Goal: Check status: Check status

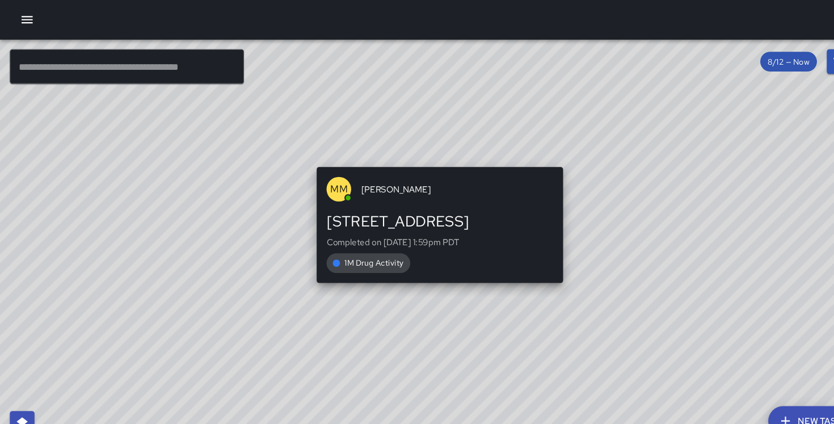
click at [401, 148] on div "© Mapbox © OpenStreetMap Improve this map MM Maverick Mingoa [STREET_ADDRESS] C…" at bounding box center [396, 230] width 793 height 388
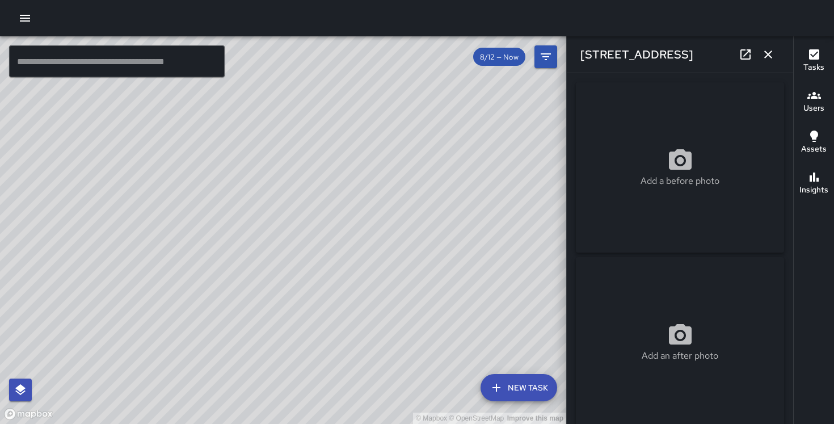
click at [771, 56] on icon "button" at bounding box center [769, 55] width 14 height 14
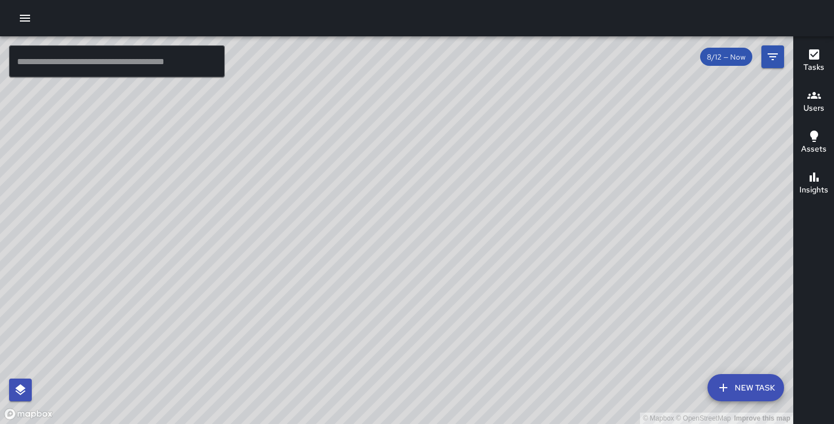
drag, startPoint x: 465, startPoint y: 213, endPoint x: 401, endPoint y: 18, distance: 205.7
click at [401, 16] on div "© Mapbox © OpenStreetMap Improve this map ​ New Task 8/12 — Now Map Layers Task…" at bounding box center [417, 212] width 834 height 424
drag, startPoint x: 327, startPoint y: 236, endPoint x: 463, endPoint y: 61, distance: 220.5
click at [463, 61] on div "© Mapbox © OpenStreetMap Improve this map" at bounding box center [396, 230] width 793 height 388
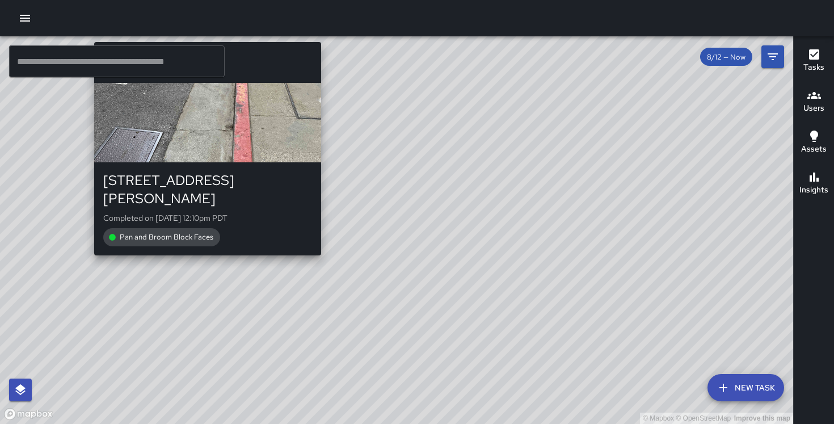
click at [203, 244] on div "© Mapbox © OpenStreetMap Improve this map RO Rover One 155 Montgomery Street Co…" at bounding box center [396, 230] width 793 height 388
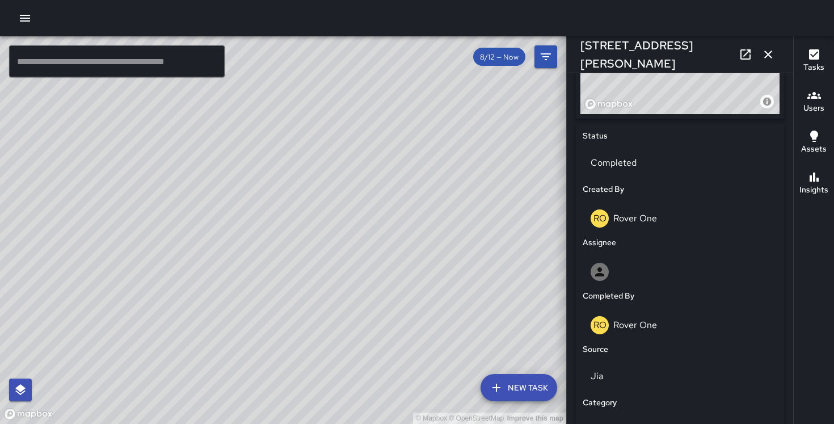
scroll to position [749, 0]
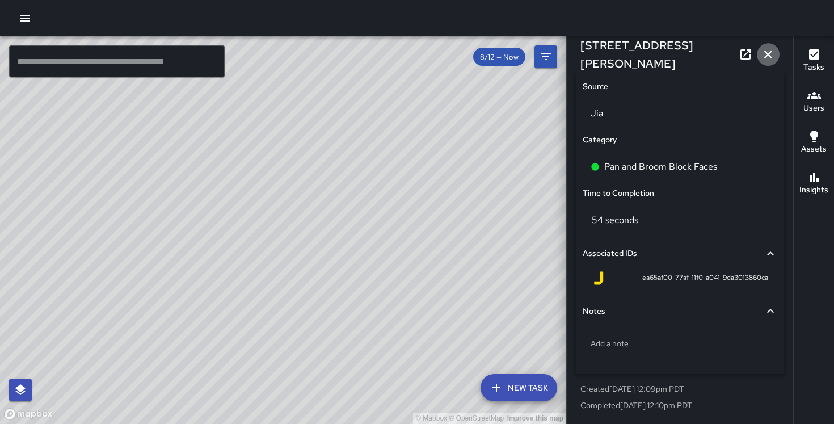
click at [768, 54] on icon "button" at bounding box center [768, 55] width 8 height 8
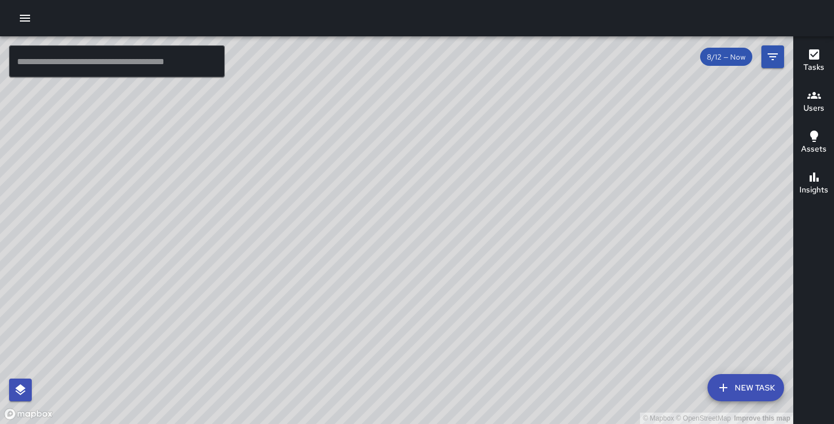
drag, startPoint x: 676, startPoint y: 229, endPoint x: 345, endPoint y: 319, distance: 343.5
click at [345, 319] on div "© Mapbox © OpenStreetMap Improve this map" at bounding box center [396, 230] width 793 height 388
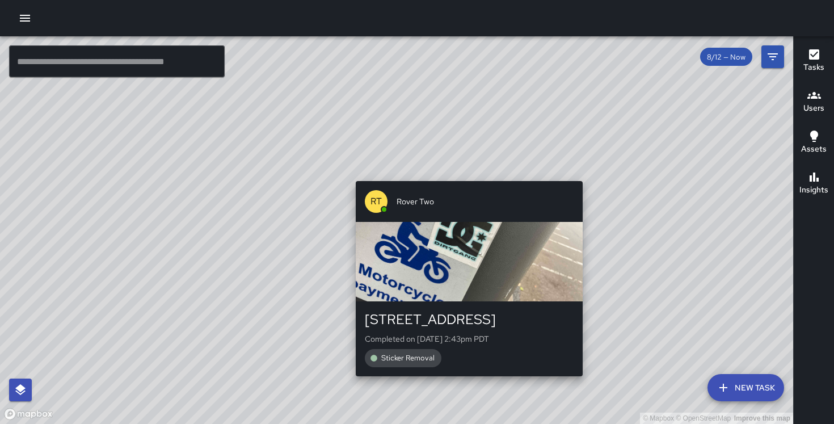
click at [587, 174] on div "© Mapbox © OpenStreetMap Improve this map RT Rover Two 1 Main Street Completed …" at bounding box center [396, 230] width 793 height 388
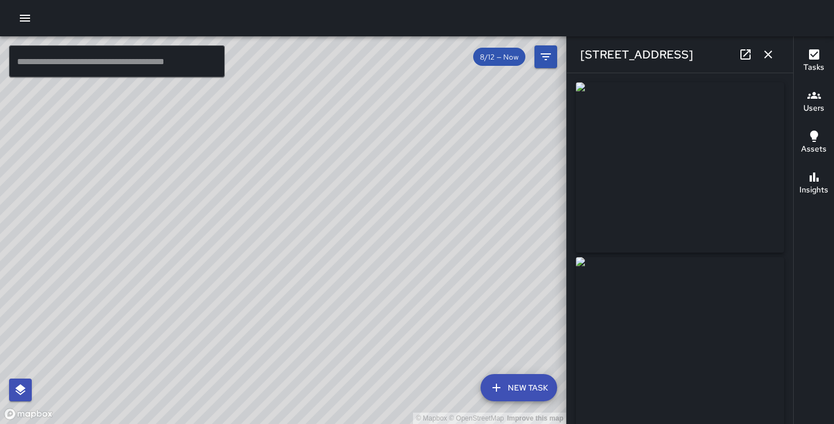
type input "**********"
click at [771, 52] on icon "button" at bounding box center [768, 55] width 8 height 8
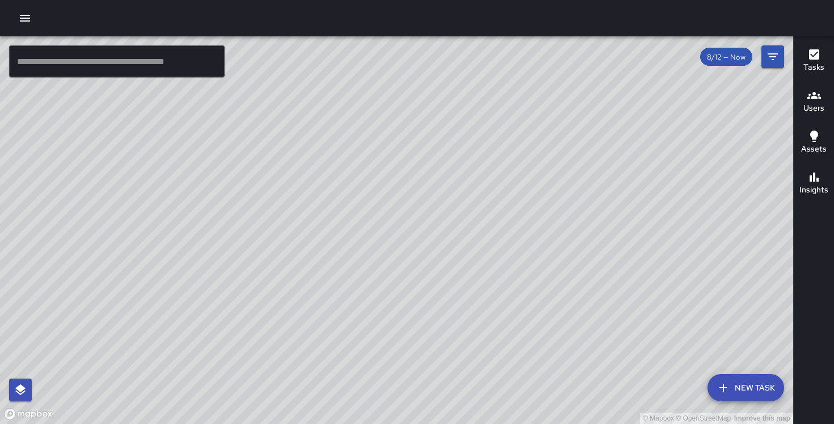
drag, startPoint x: 514, startPoint y: 133, endPoint x: 455, endPoint y: 252, distance: 133.2
click at [455, 252] on div "© Mapbox © OpenStreetMap Improve this map" at bounding box center [396, 230] width 793 height 388
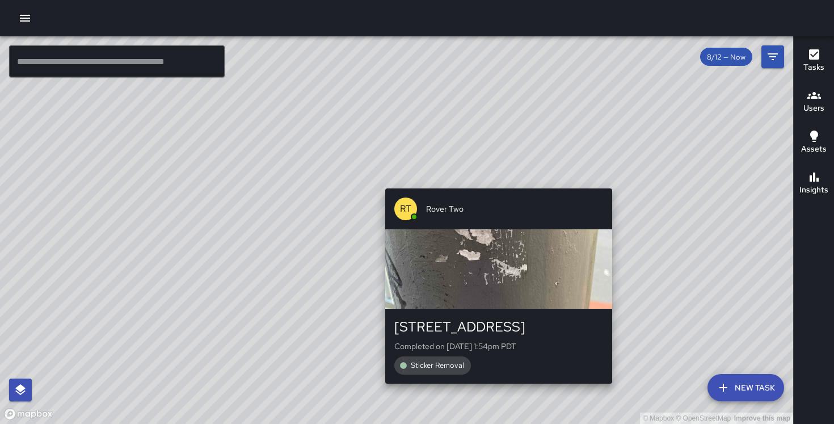
click at [496, 184] on div "RT Rover Two 11 Spear Street Completed on 8/12/2025, 1:54pm PDT Sticker Removal" at bounding box center [499, 286] width 236 height 204
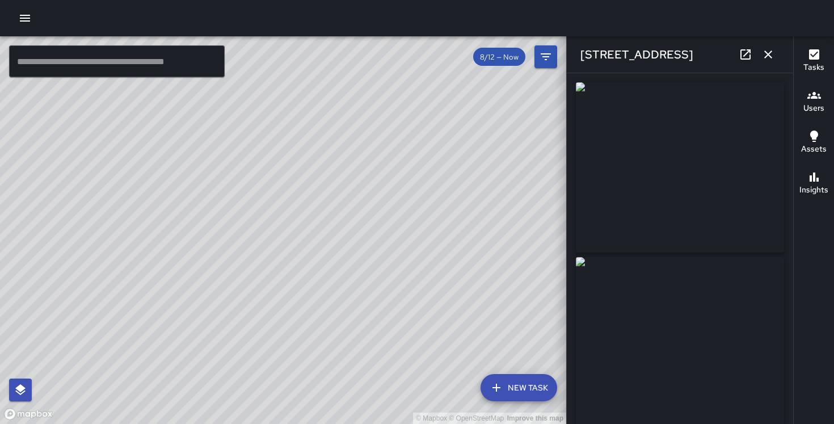
click at [289, 252] on div "© Mapbox © OpenStreetMap Improve this map RT Rover Two 11 Spear Street Complete…" at bounding box center [283, 230] width 566 height 388
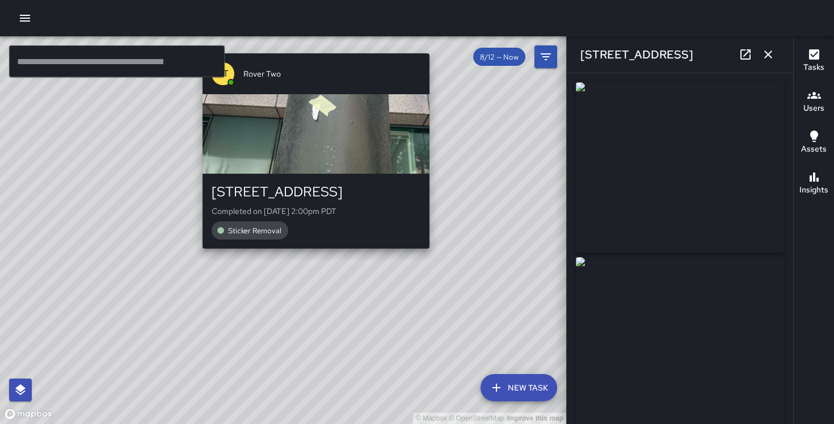
click at [310, 253] on div "RT Rover Two 45 Spear Street Completed on 8/12/2025, 2:00pm PDT Sticker Removal" at bounding box center [316, 151] width 236 height 204
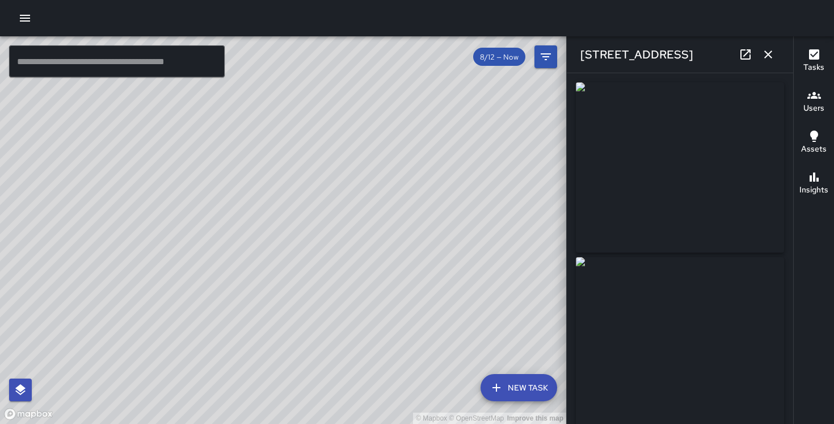
click at [300, 243] on div "© Mapbox © OpenStreetMap Improve this map RT Rover Two 35 Spear Street Complete…" at bounding box center [283, 230] width 566 height 388
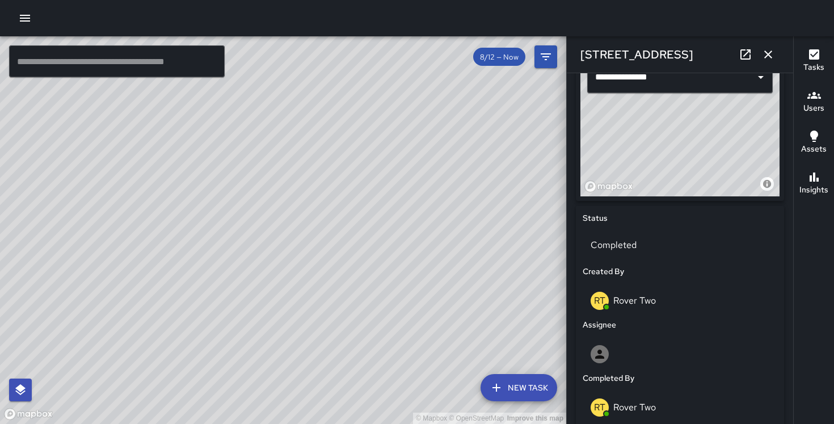
scroll to position [802, 0]
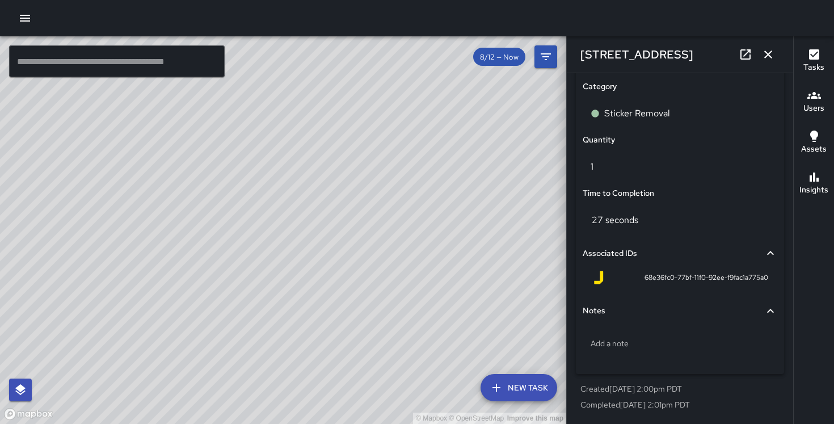
click at [290, 218] on div "© Mapbox © OpenStreetMap Improve this map RT Rover Two 35 Spear Street Complete…" at bounding box center [283, 230] width 566 height 388
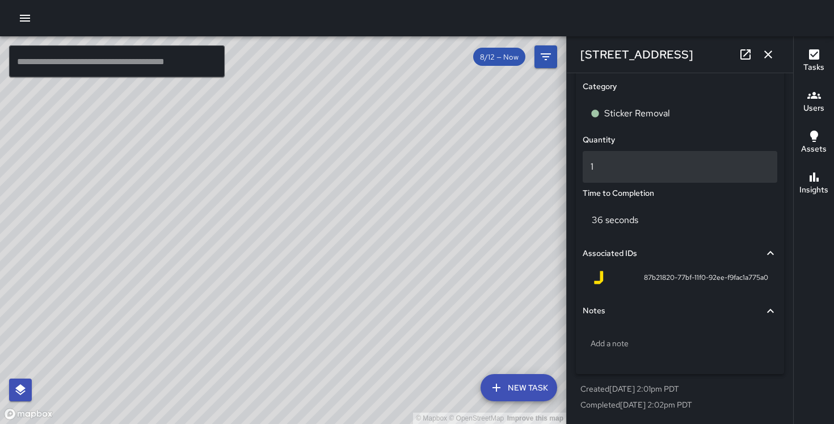
scroll to position [0, 0]
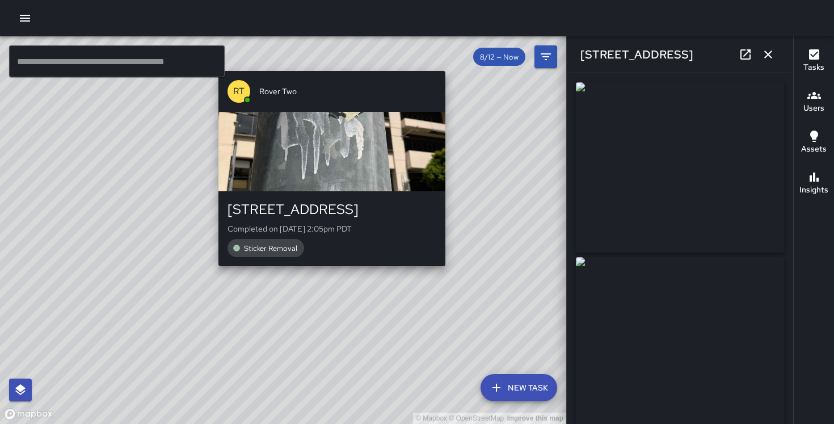
click at [329, 268] on div "RT Rover Two 71 Spear Street Completed on 8/12/2025, 2:05pm PDT Sticker Removal" at bounding box center [332, 168] width 236 height 204
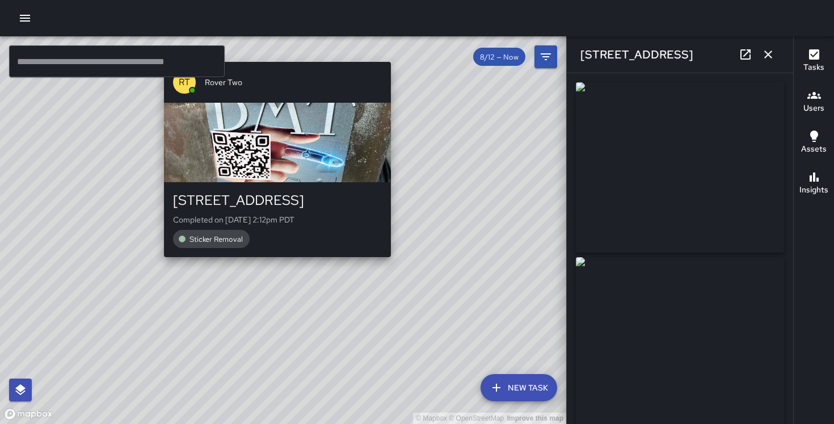
click at [270, 262] on div "© Mapbox © OpenStreetMap Improve this map RT Rover Two 71 Spear Street Complete…" at bounding box center [283, 230] width 566 height 388
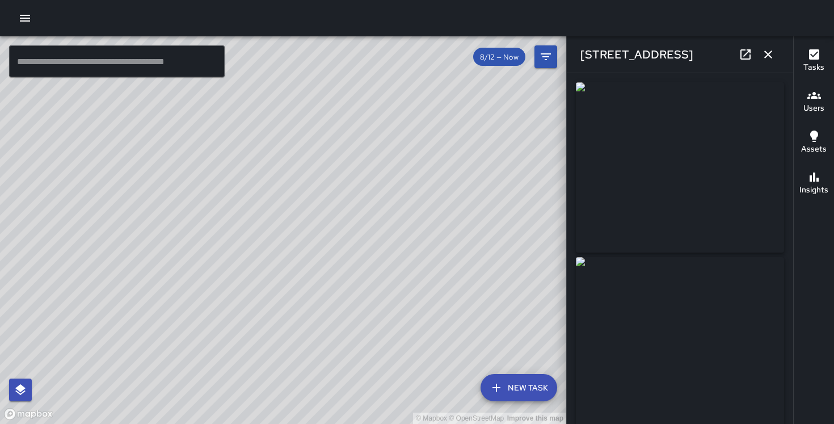
click at [298, 212] on div "© Mapbox © OpenStreetMap Improve this map RT Rover Two 71 Spear Street Complete…" at bounding box center [283, 230] width 566 height 388
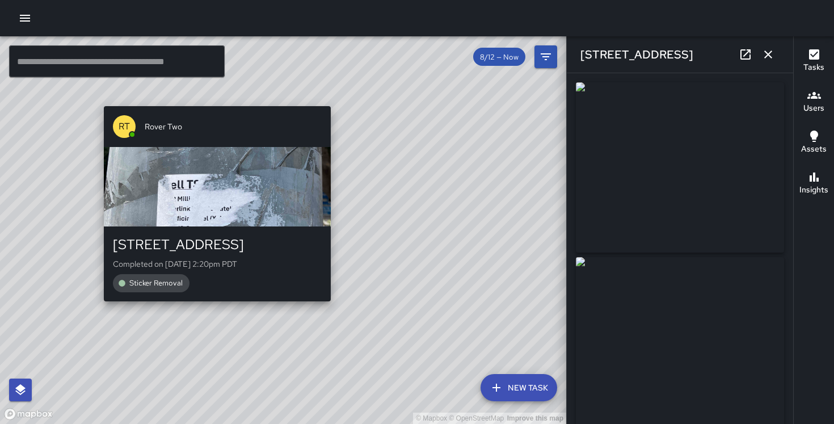
click at [336, 306] on div "© Mapbox © OpenStreetMap Improve this map RT Rover Two 98 Mission Street Comple…" at bounding box center [283, 230] width 566 height 388
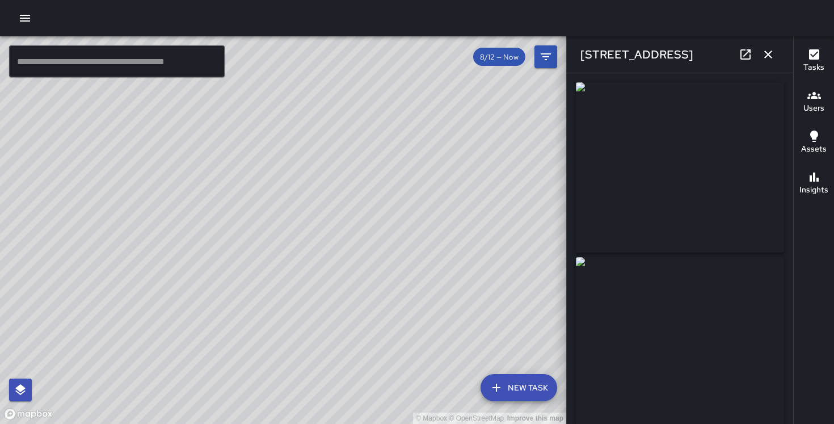
drag, startPoint x: 275, startPoint y: 158, endPoint x: 389, endPoint y: 257, distance: 151.2
click at [389, 257] on div "© Mapbox © OpenStreetMap Improve this map" at bounding box center [283, 230] width 566 height 388
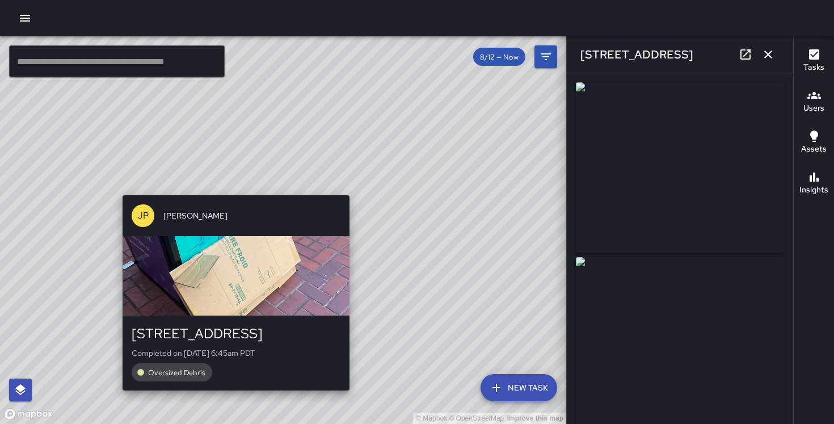
click at [354, 190] on div "© Mapbox © OpenStreetMap Improve this map JP Jonthan Portillo 1 Market Street C…" at bounding box center [283, 230] width 566 height 388
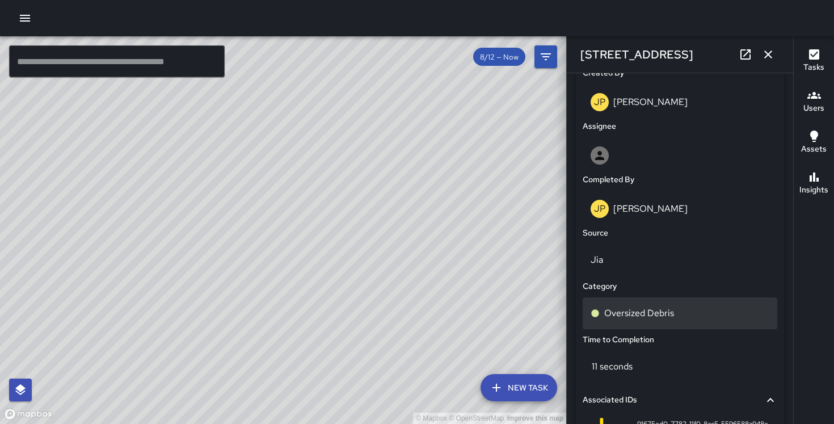
scroll to position [589, 0]
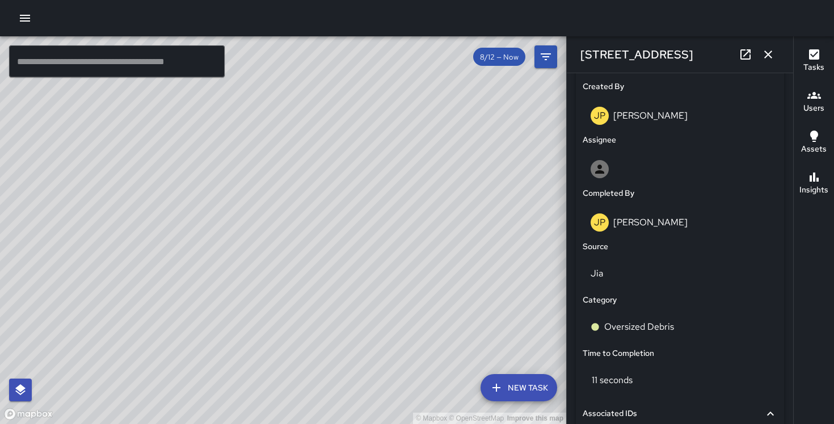
drag, startPoint x: 250, startPoint y: 246, endPoint x: 438, endPoint y: 26, distance: 289.8
click at [438, 26] on div "© Mapbox © OpenStreetMap Improve this map ​ New Task 8/12 — Now Map Layers Task…" at bounding box center [417, 212] width 834 height 424
click at [302, 156] on div "© Mapbox © OpenStreetMap Improve this map" at bounding box center [283, 230] width 566 height 388
